Goal: Information Seeking & Learning: Understand process/instructions

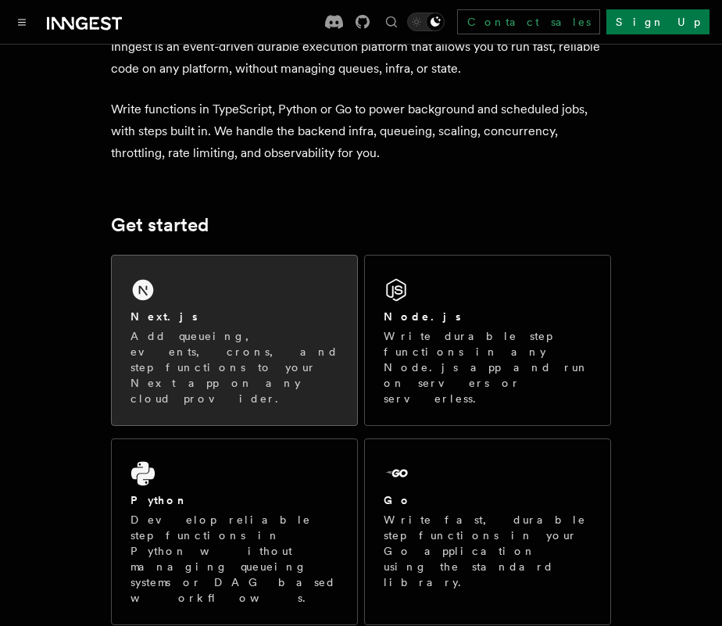
click at [305, 312] on div "Next.js" at bounding box center [234, 317] width 208 height 16
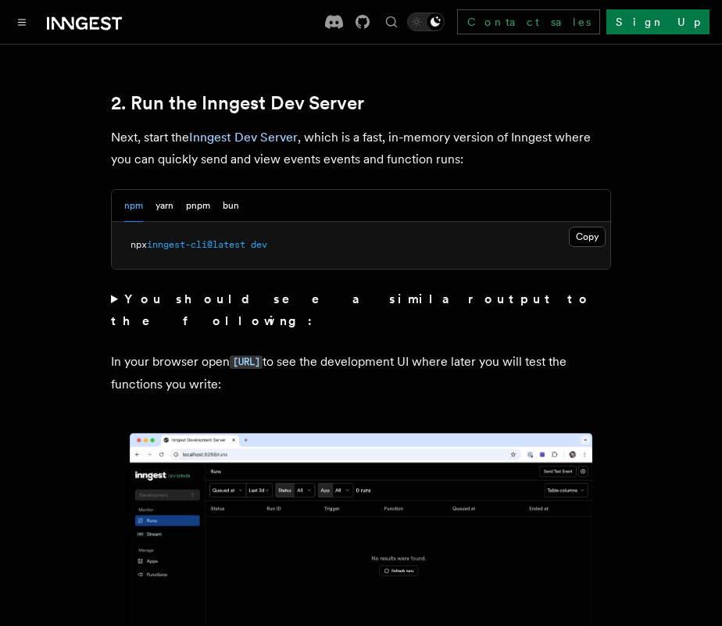
scroll to position [1128, 0]
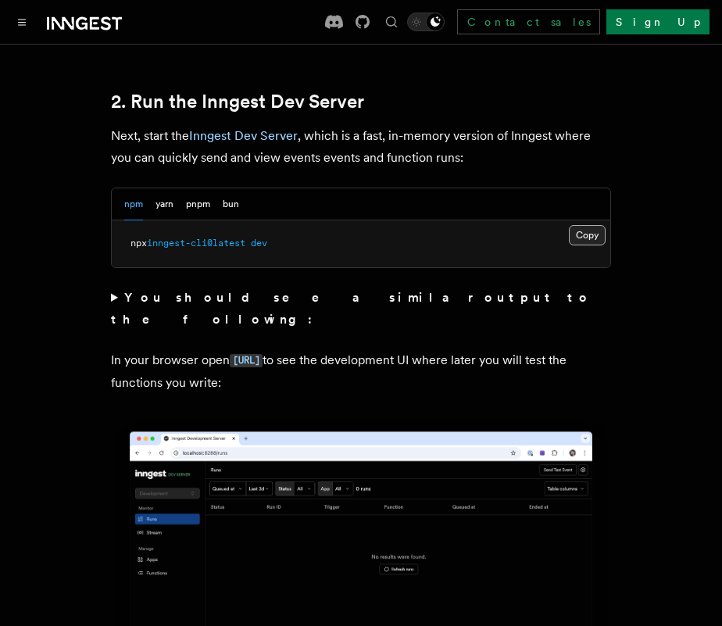
click at [587, 225] on button "Copy Copied" at bounding box center [587, 235] width 37 height 20
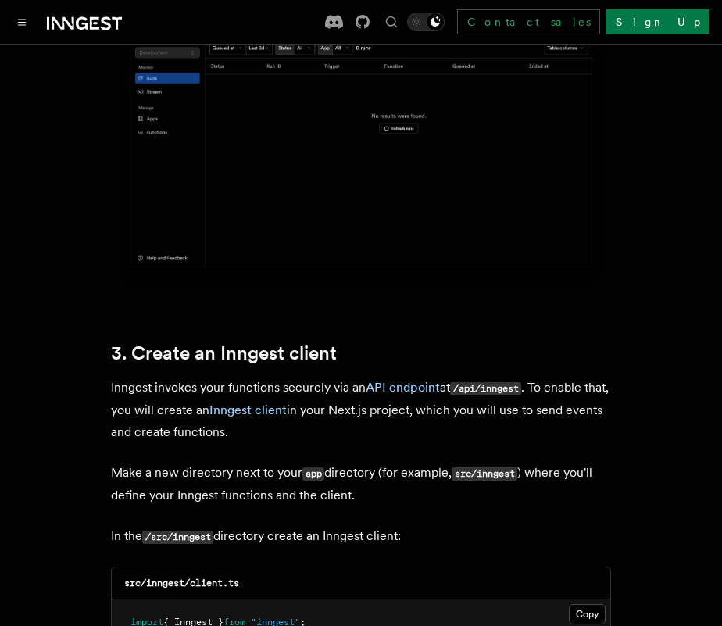
scroll to position [1582, 0]
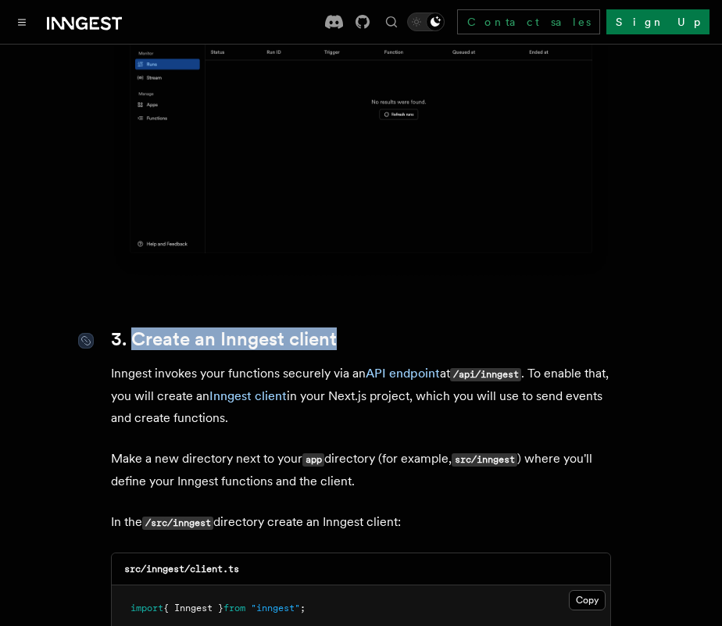
drag, startPoint x: 340, startPoint y: 291, endPoint x: 129, endPoint y: 301, distance: 211.1
click at [129, 328] on h2 "3. Create an Inngest client" at bounding box center [361, 339] width 500 height 22
copy link "Create an Inngest client"
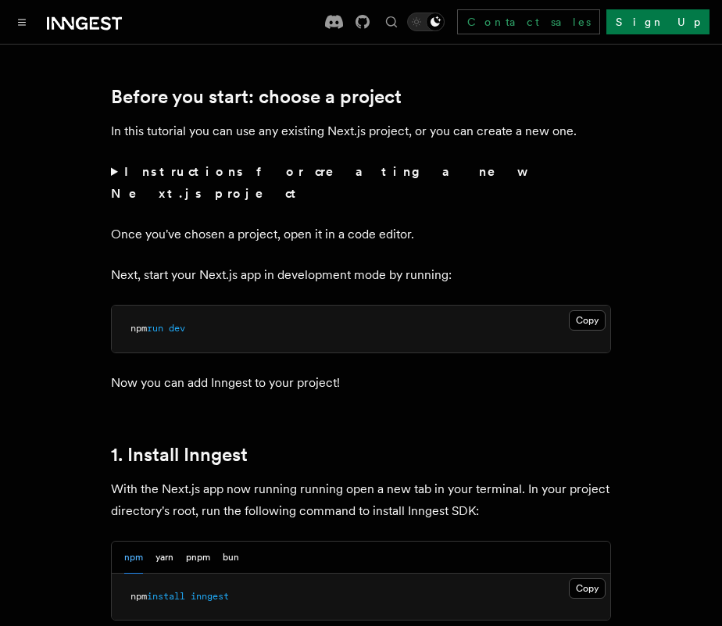
scroll to position [550, 0]
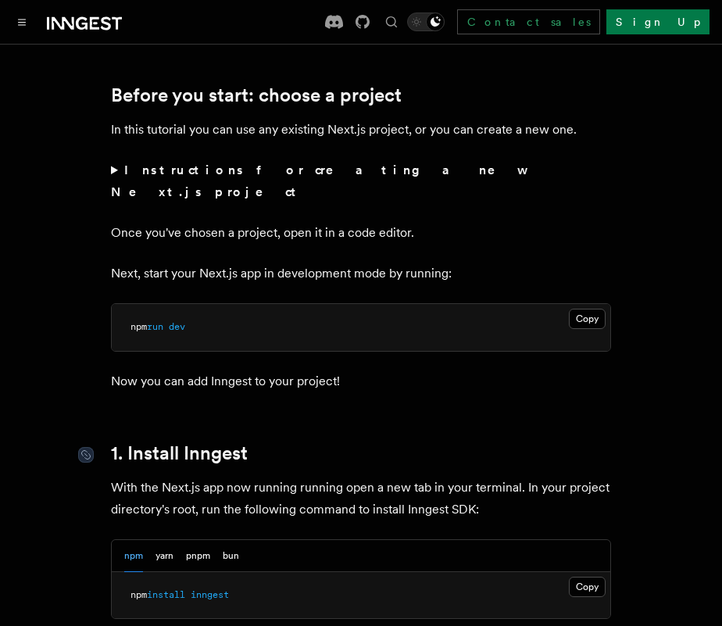
drag, startPoint x: 127, startPoint y: 422, endPoint x: 298, endPoint y: 417, distance: 171.1
drag, startPoint x: 259, startPoint y: 430, endPoint x: 127, endPoint y: 433, distance: 132.1
click at [127, 442] on h2 "1. Install Inngest" at bounding box center [361, 453] width 500 height 22
copy link "Install Inngest"
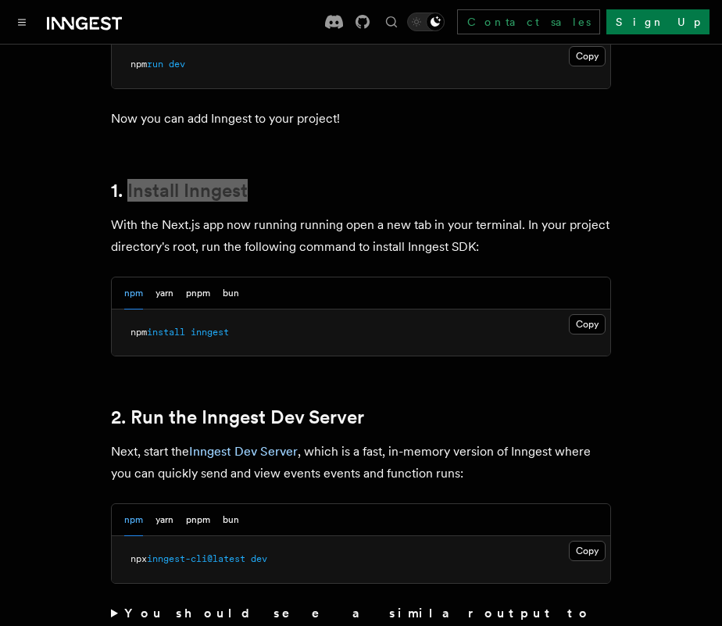
scroll to position [815, 0]
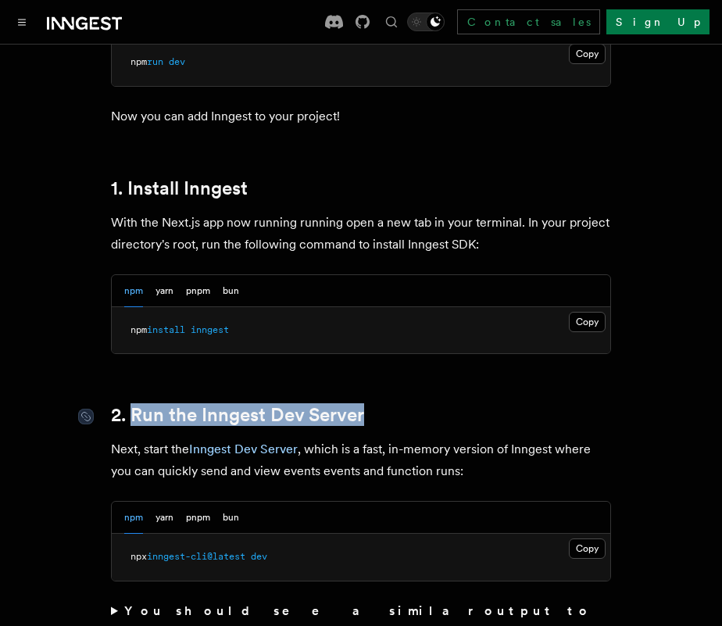
drag, startPoint x: 373, startPoint y: 391, endPoint x: 134, endPoint y: 395, distance: 239.0
click at [134, 404] on h2 "2. Run the Inngest Dev Server" at bounding box center [361, 415] width 500 height 22
copy link "Run the Inngest Dev Server"
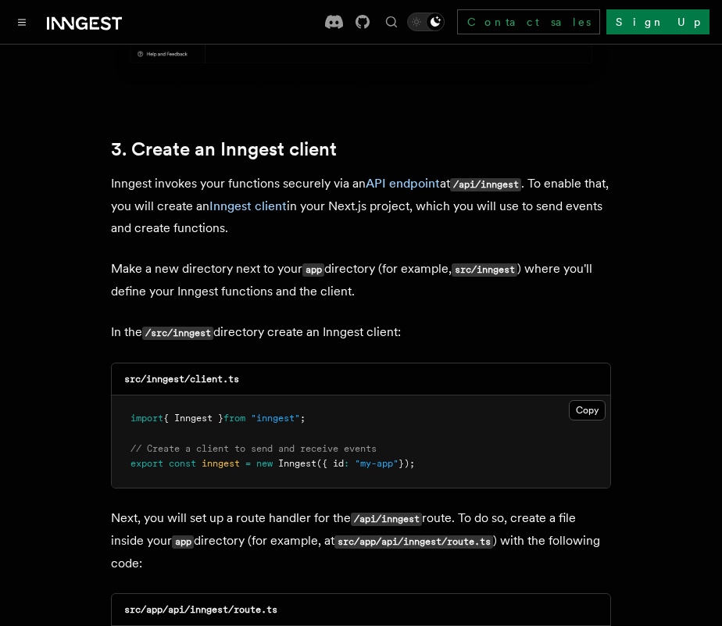
scroll to position [1777, 0]
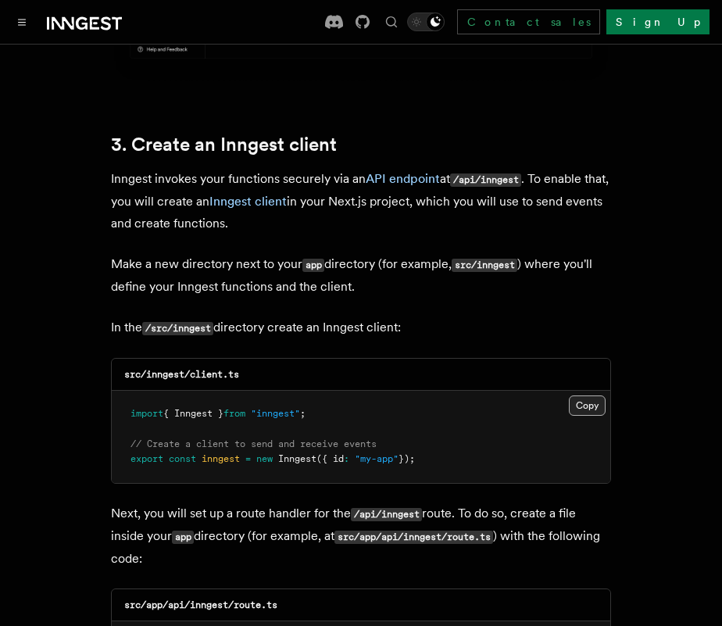
click at [589, 395] on button "Copy Copied" at bounding box center [587, 405] width 37 height 20
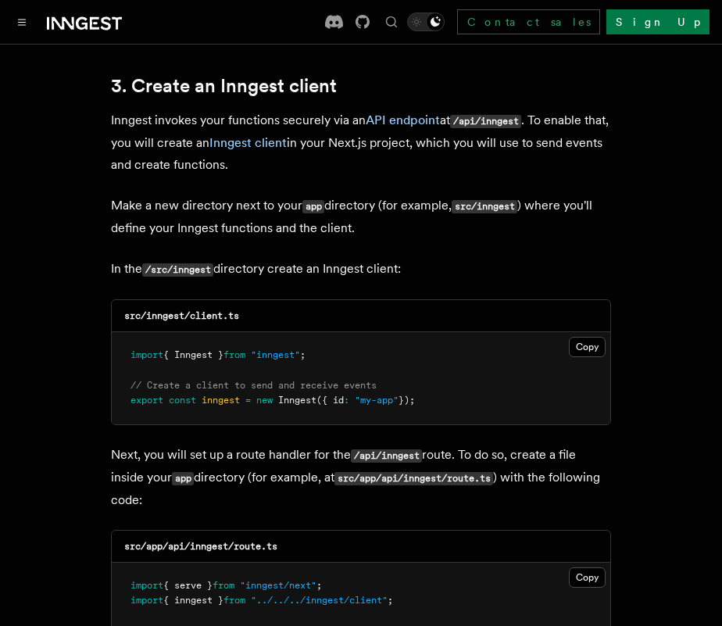
scroll to position [1862, 0]
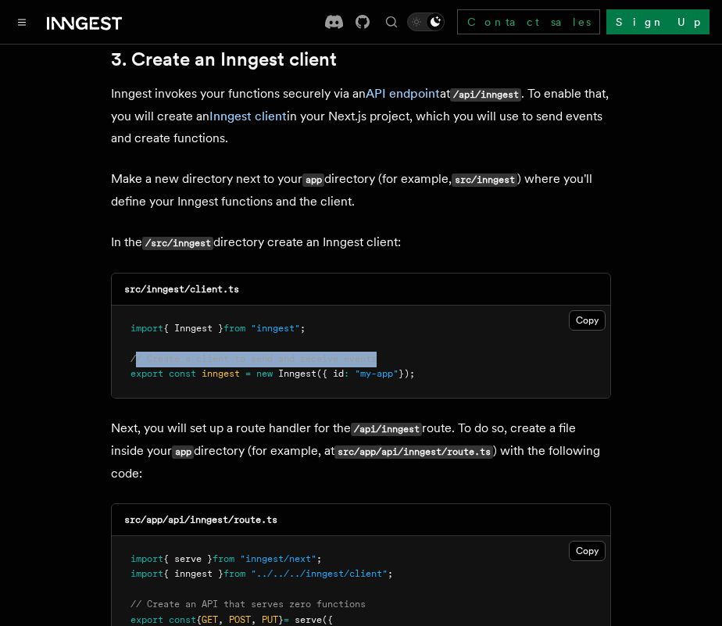
drag, startPoint x: 134, startPoint y: 316, endPoint x: 412, endPoint y: 316, distance: 277.3
click at [412, 316] on pre "import { Inngest } from "inngest" ; // Create a client to send and receive even…" at bounding box center [361, 351] width 498 height 92
copy span "/ Create a client to send and receive events"
click at [383, 168] on p "Make a new directory next to your app directory (for example, src/inngest ) whe…" at bounding box center [361, 190] width 500 height 45
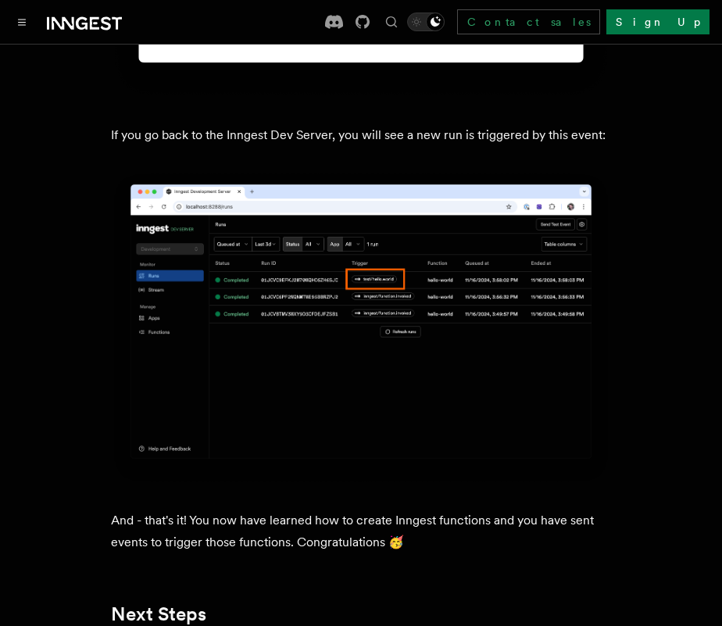
scroll to position [8524, 0]
